Goal: Subscribe to service/newsletter

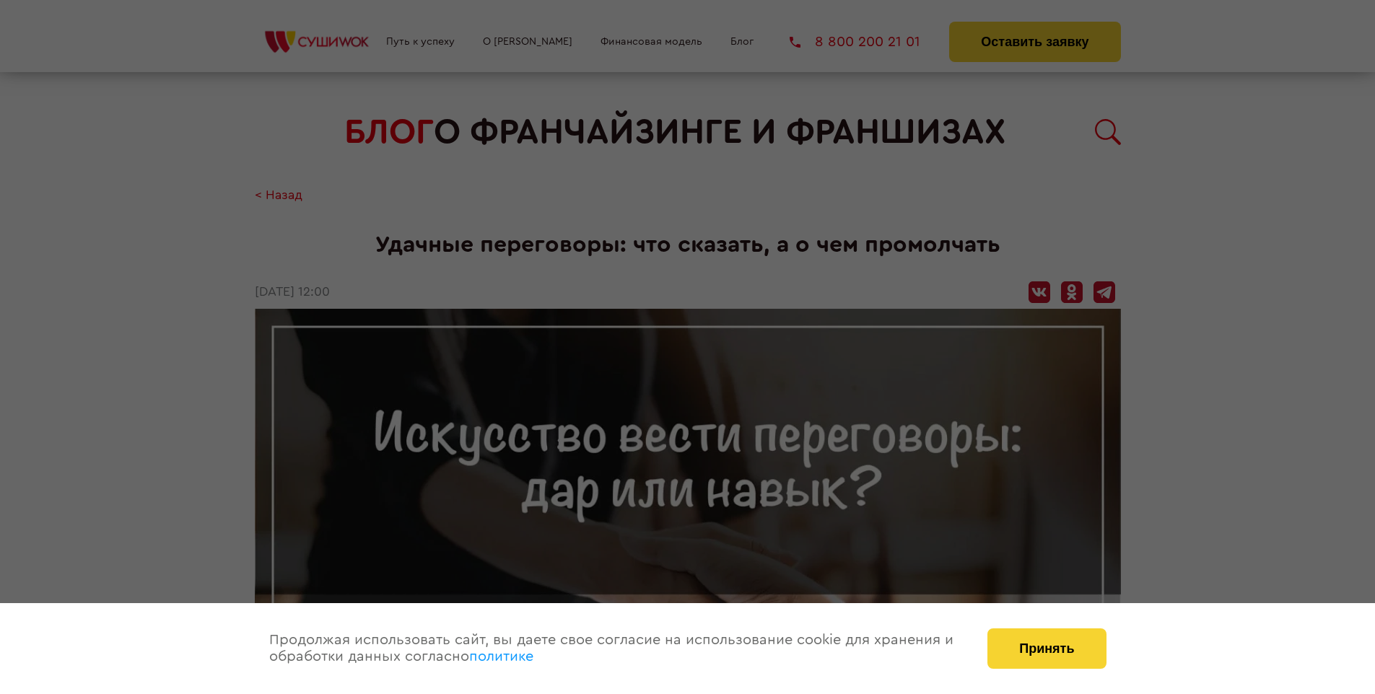
scroll to position [1614, 0]
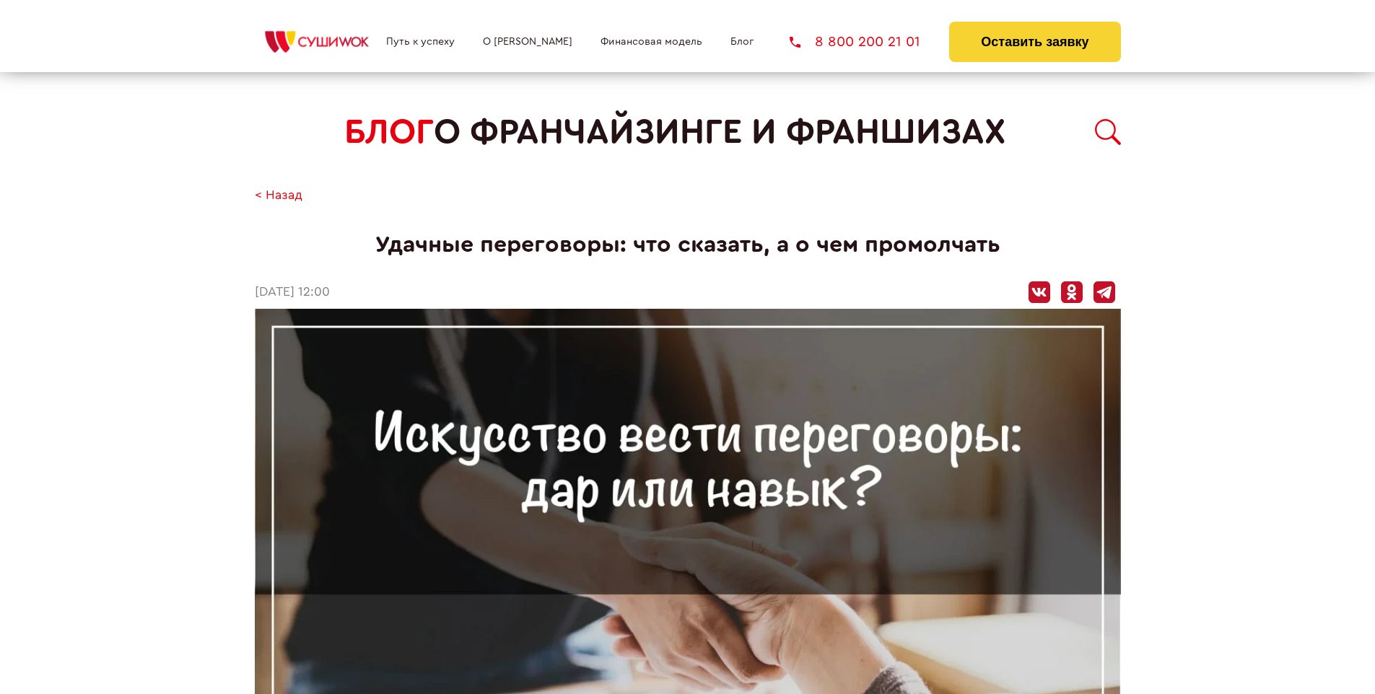
scroll to position [1088, 0]
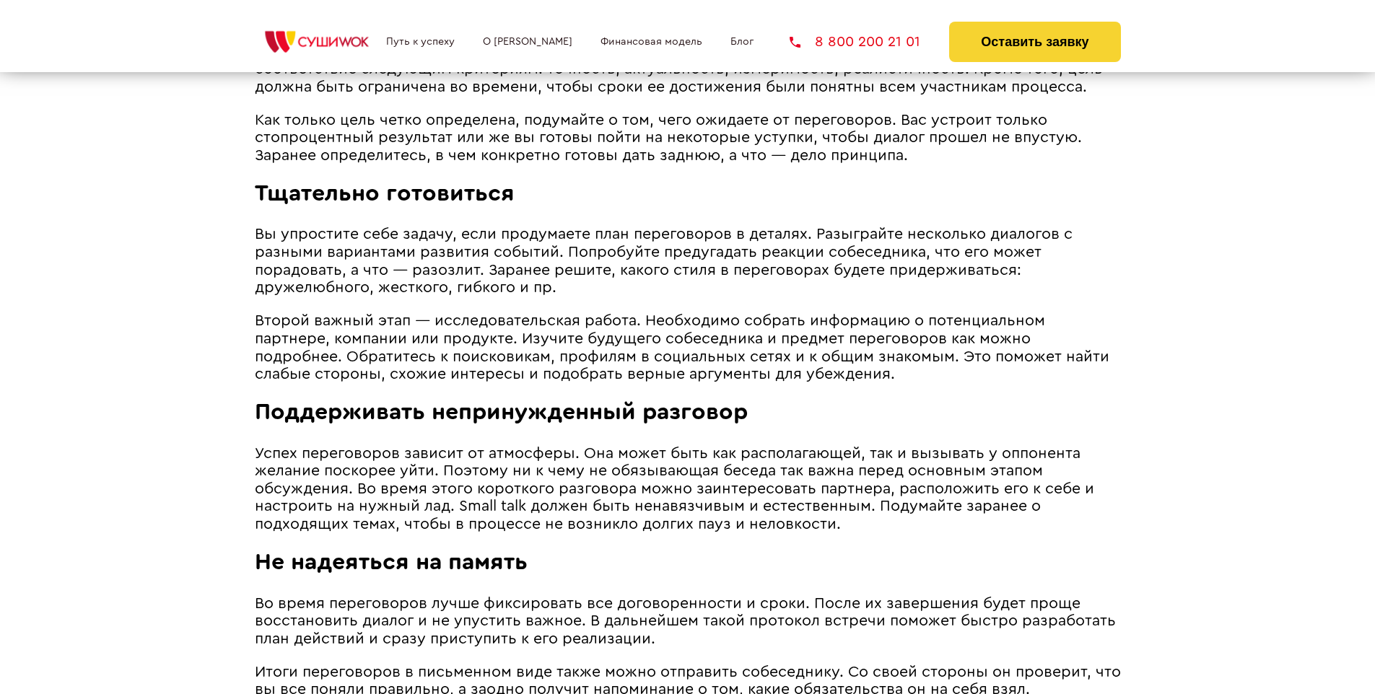
click at [686, 317] on span "Второй важный этап ― исследовательская работа. Необходимо собрать информацию о …" at bounding box center [682, 347] width 855 height 69
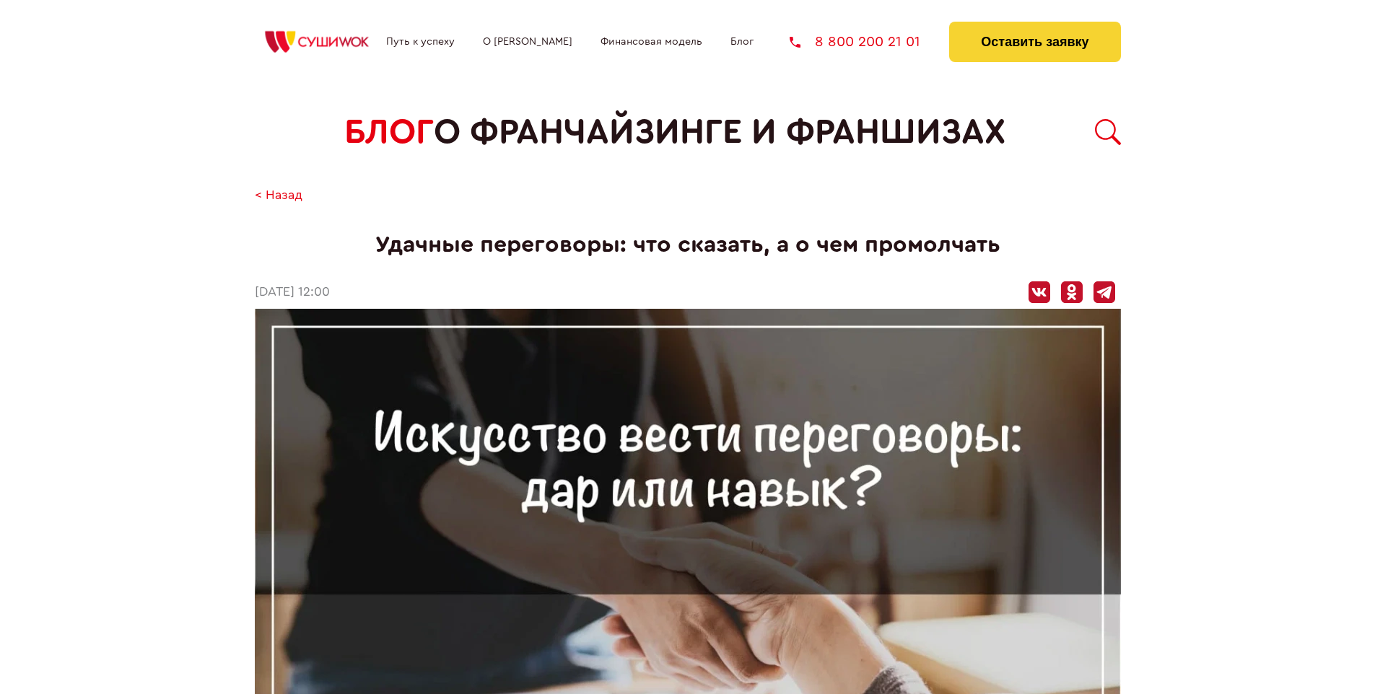
scroll to position [1614, 0]
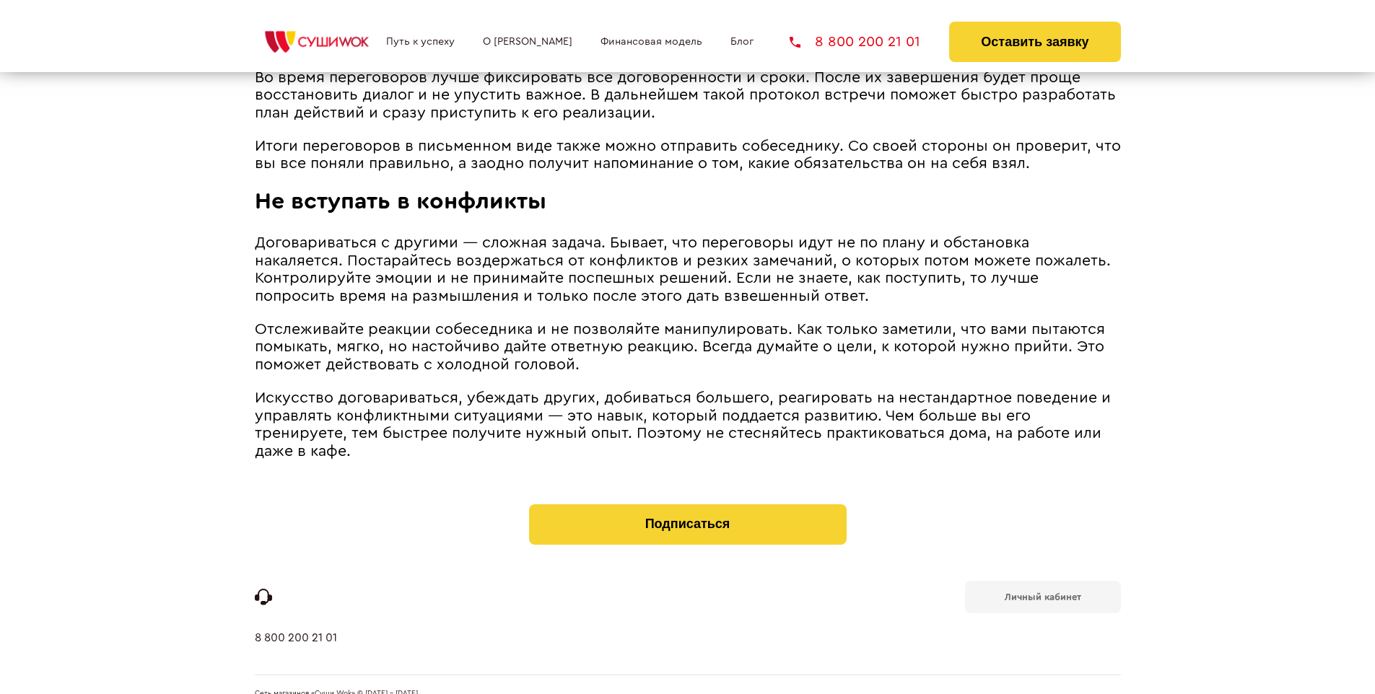
click at [1042, 593] on b "Личный кабинет" at bounding box center [1043, 597] width 77 height 9
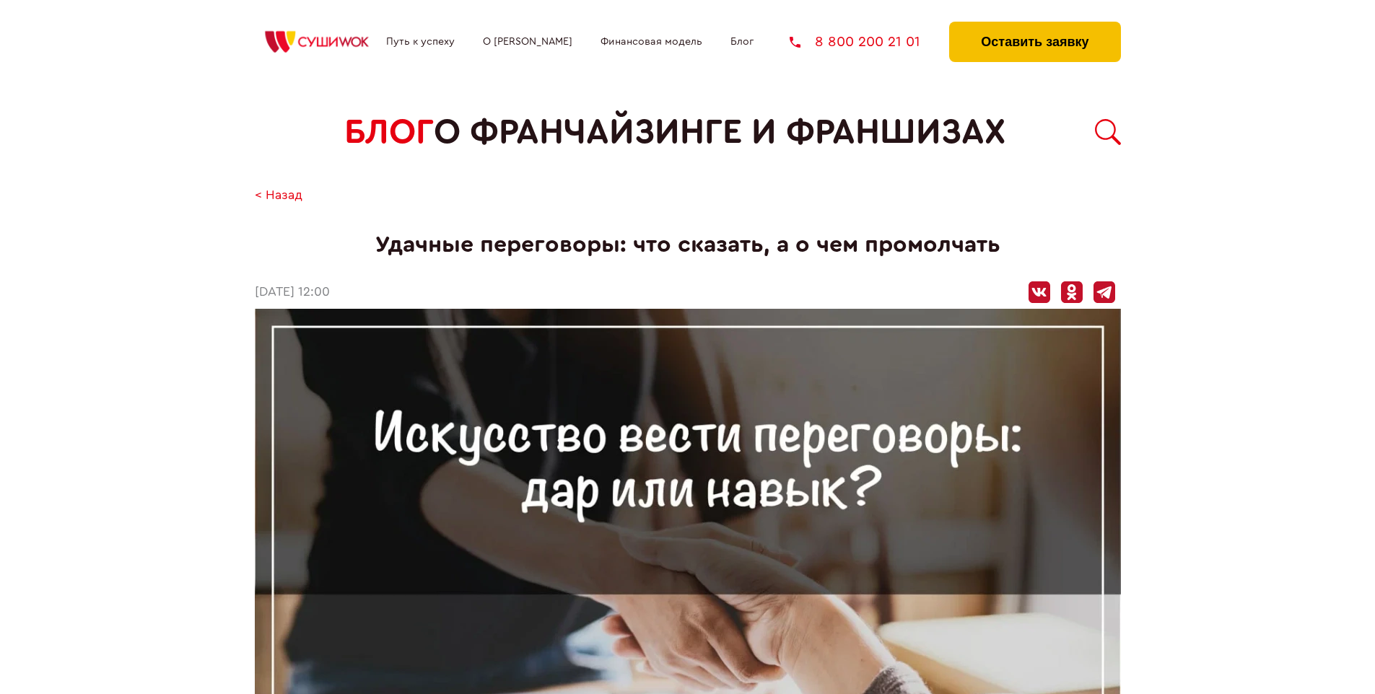
click at [1034, 25] on button "Оставить заявку" at bounding box center [1034, 42] width 171 height 40
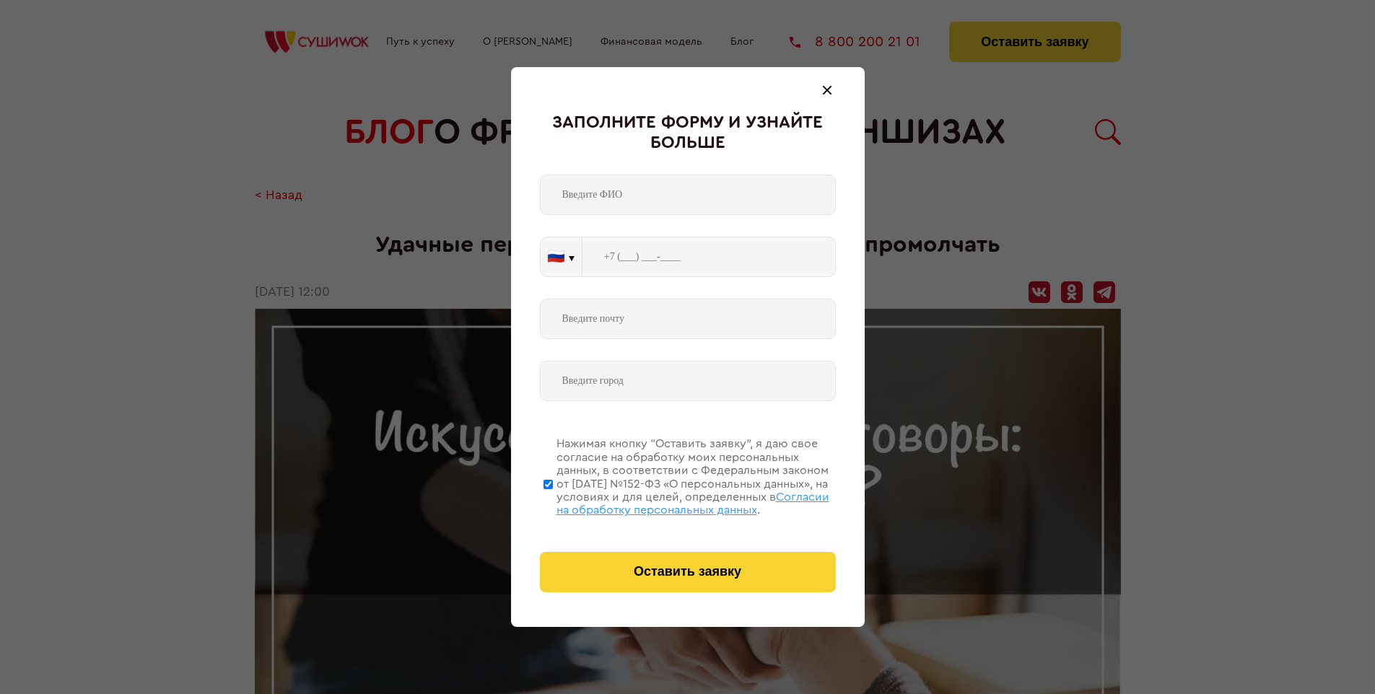
click at [669, 502] on span "Согласии на обработку персональных данных" at bounding box center [692, 504] width 273 height 25
click at [553, 502] on input "Нажимая кнопку “Оставить заявку”, я даю свое согласие на обработку моих персона…" at bounding box center [547, 484] width 9 height 115
checkbox input "false"
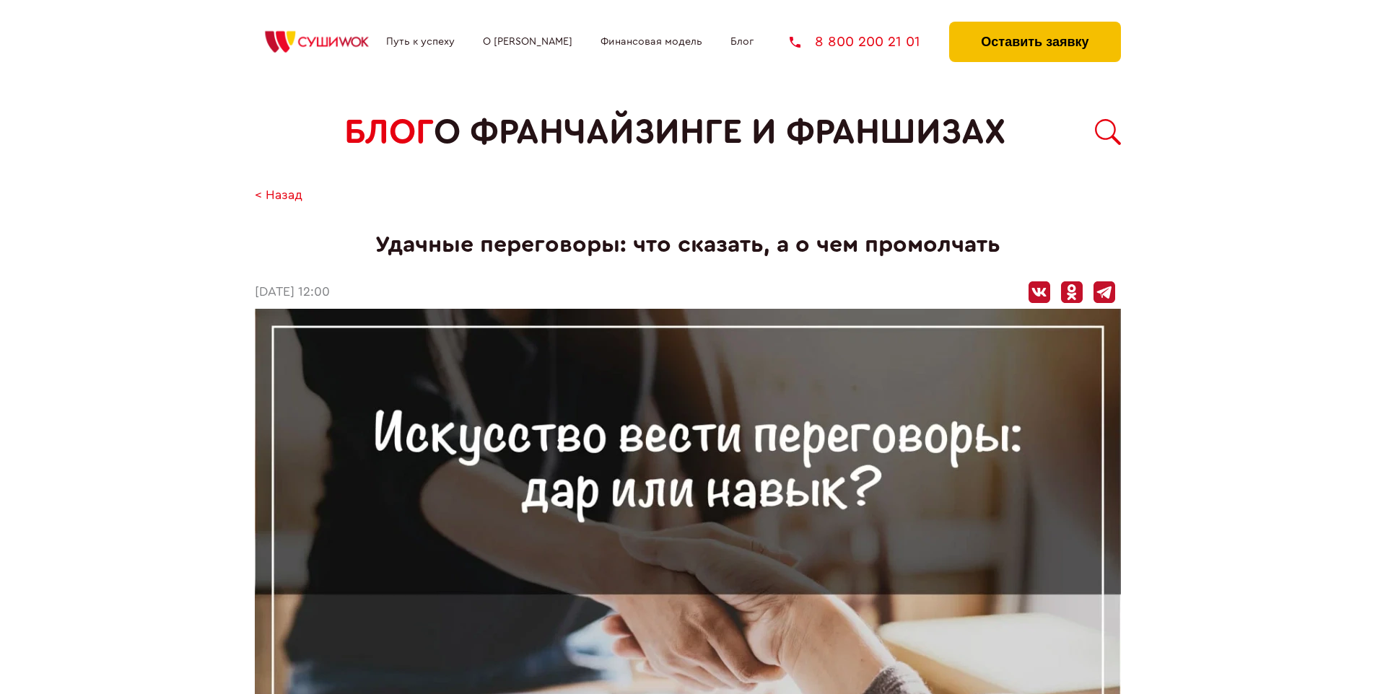
click at [1034, 25] on button "Оставить заявку" at bounding box center [1034, 42] width 171 height 40
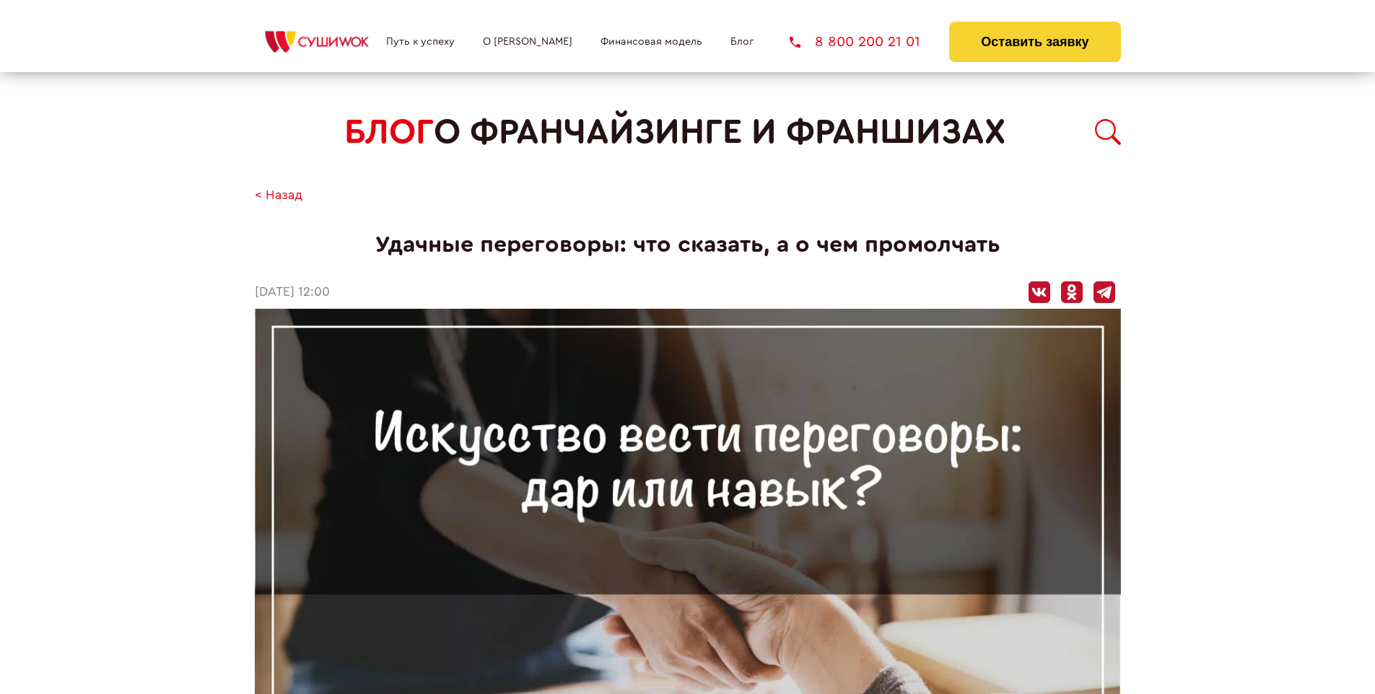
scroll to position [1614, 0]
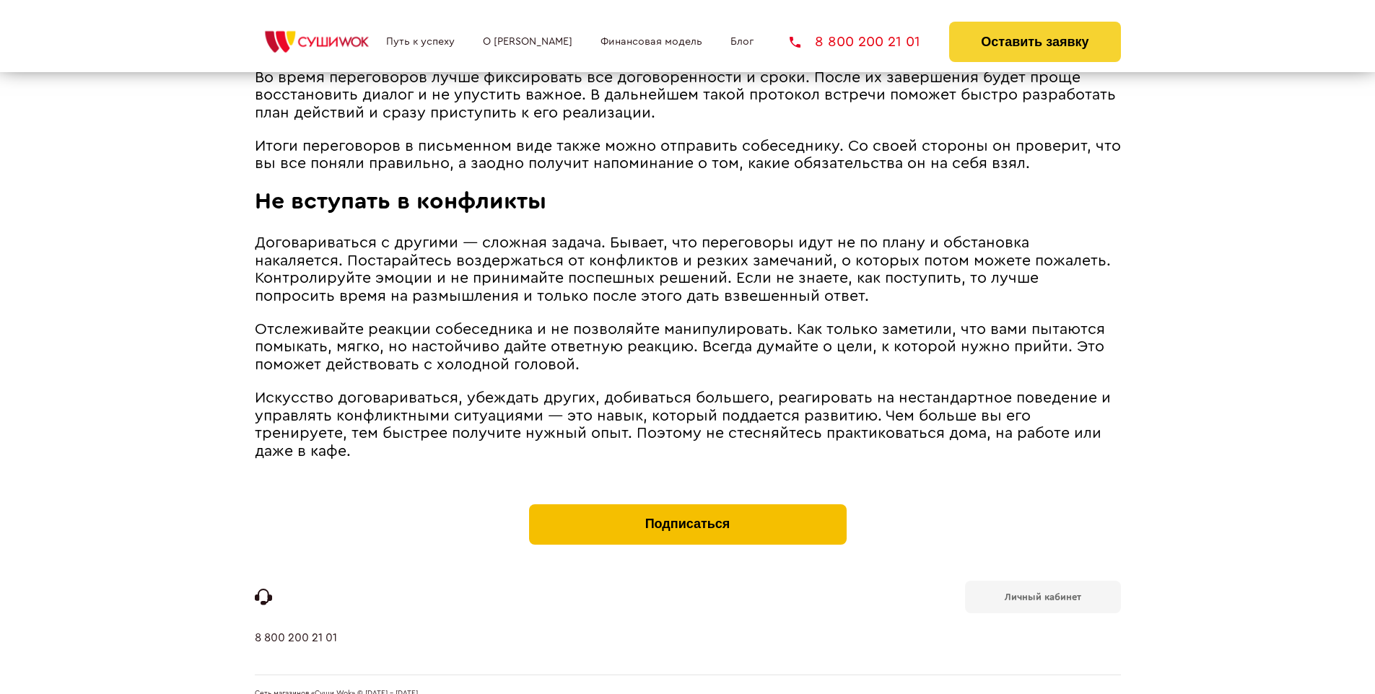
click at [687, 504] on button "Подписаться" at bounding box center [688, 524] width 318 height 40
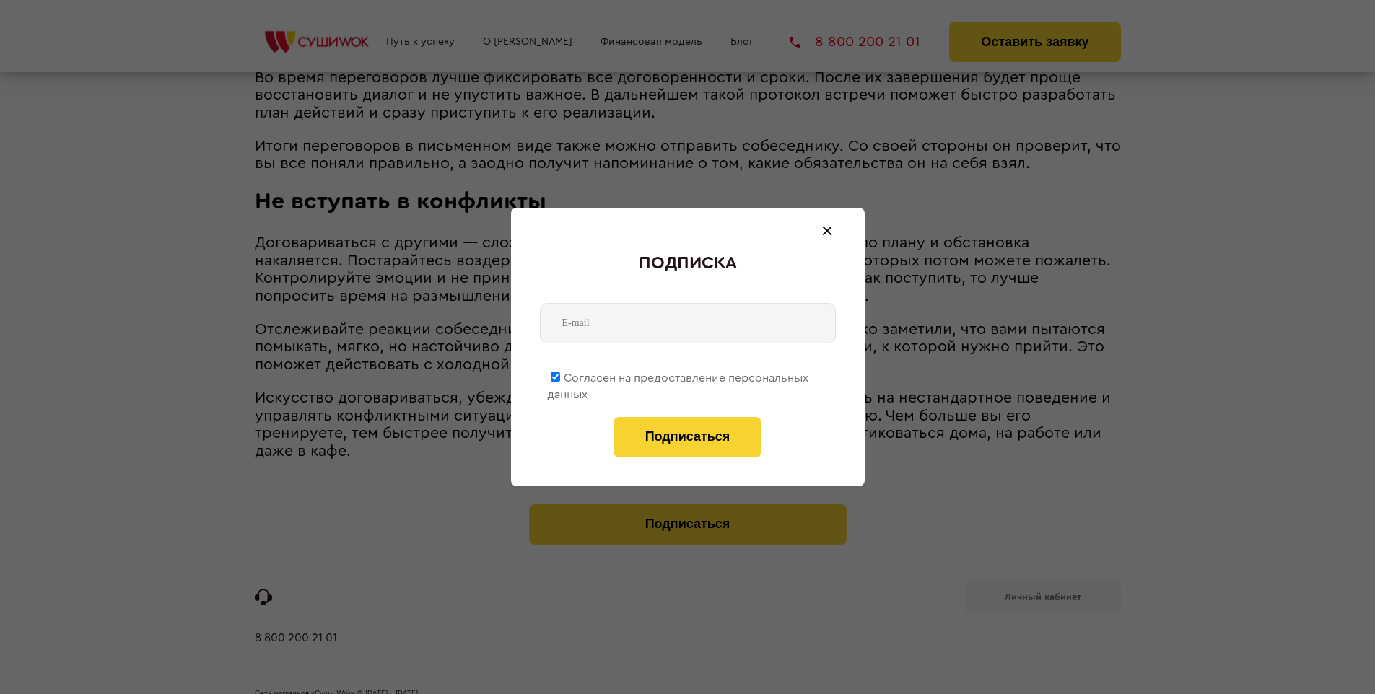
click at [678, 375] on span "Согласен на предоставление персональных данных" at bounding box center [677, 386] width 261 height 28
click at [560, 375] on input "Согласен на предоставление персональных данных" at bounding box center [555, 376] width 9 height 9
checkbox input "false"
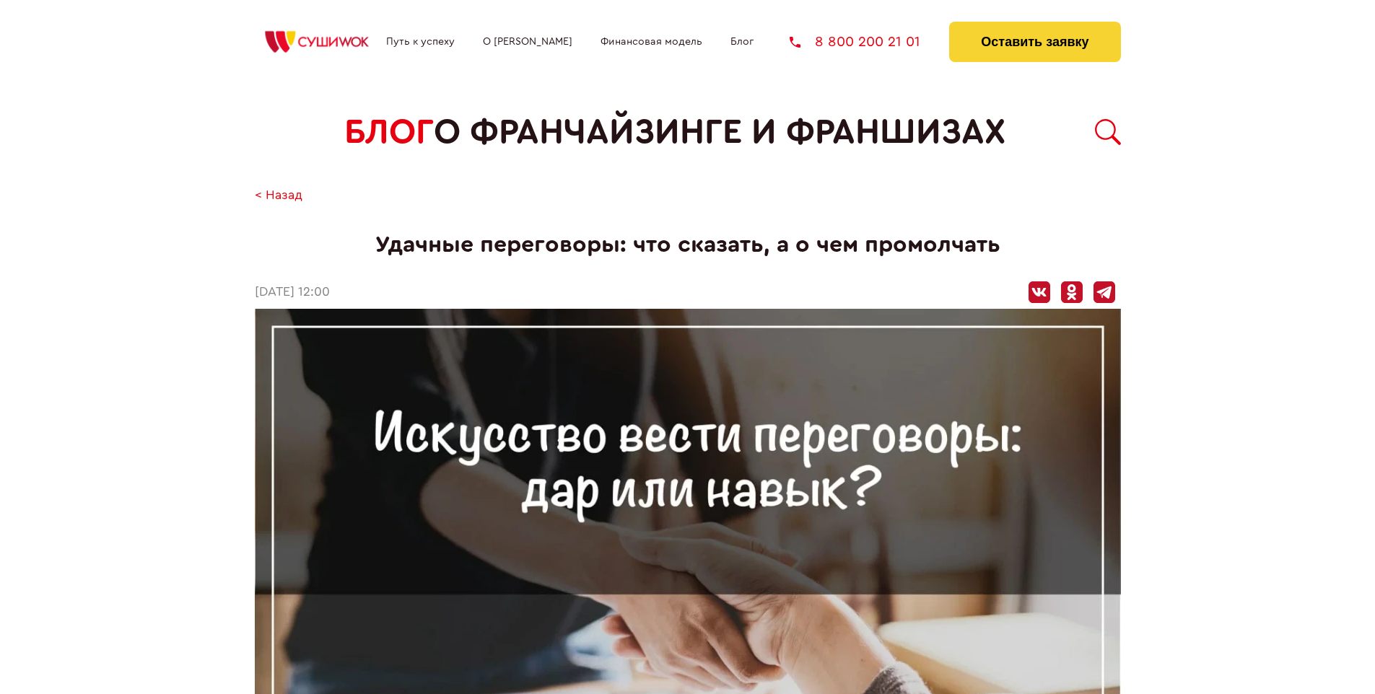
scroll to position [1614, 0]
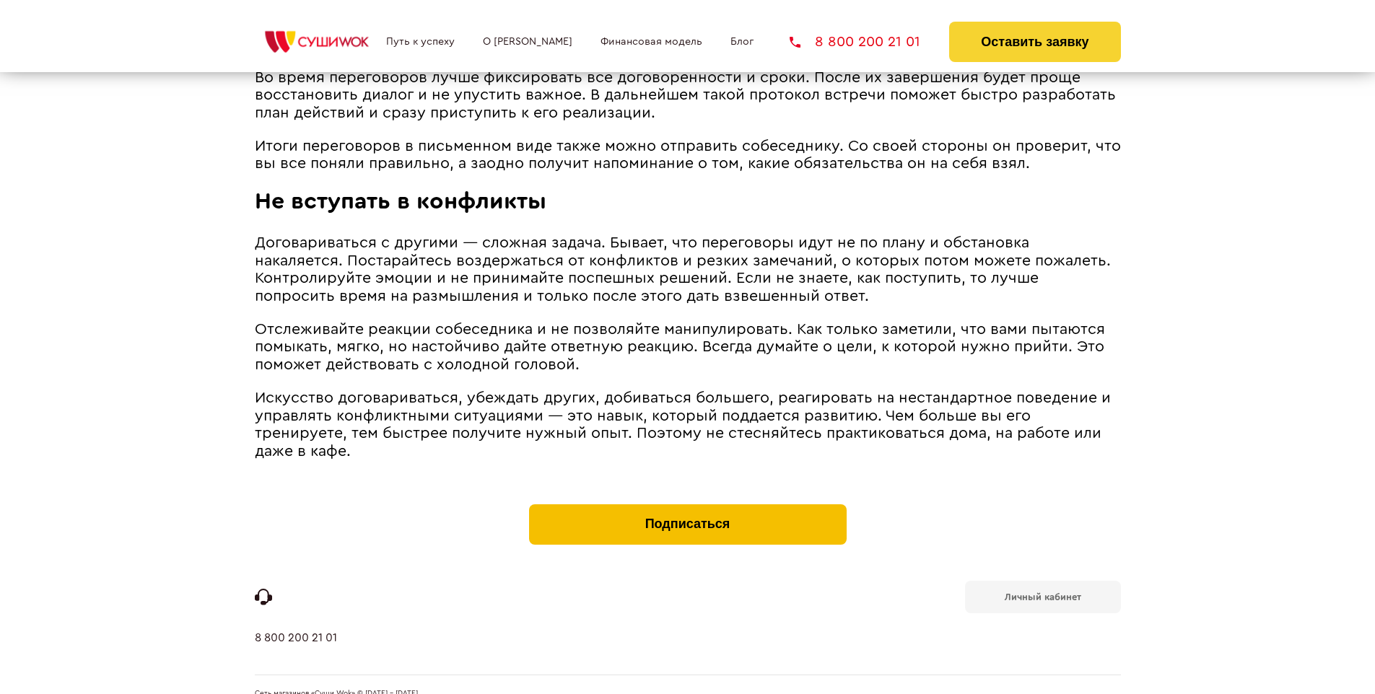
click at [687, 504] on button "Подписаться" at bounding box center [688, 524] width 318 height 40
